Goal: Task Accomplishment & Management: Use online tool/utility

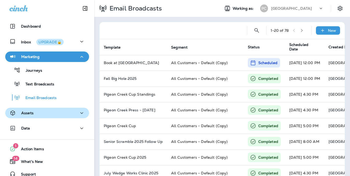
click at [37, 112] on div "Assets" at bounding box center [47, 113] width 76 height 7
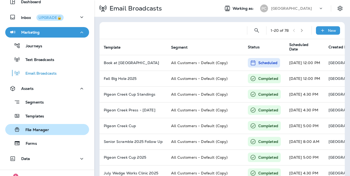
scroll to position [25, 0]
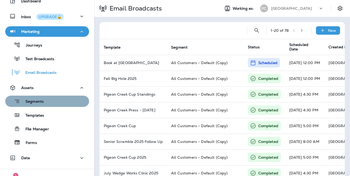
click at [38, 103] on p "Segments" at bounding box center [32, 101] width 24 height 5
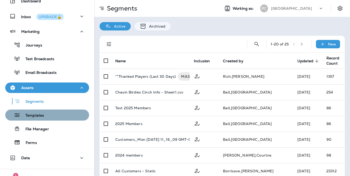
click at [33, 117] on p "Templates" at bounding box center [32, 115] width 24 height 5
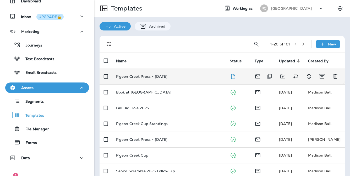
click at [142, 77] on p "Pigeon Creek Press - [DATE]" at bounding box center [142, 76] width 52 height 4
